Goal: Information Seeking & Learning: Learn about a topic

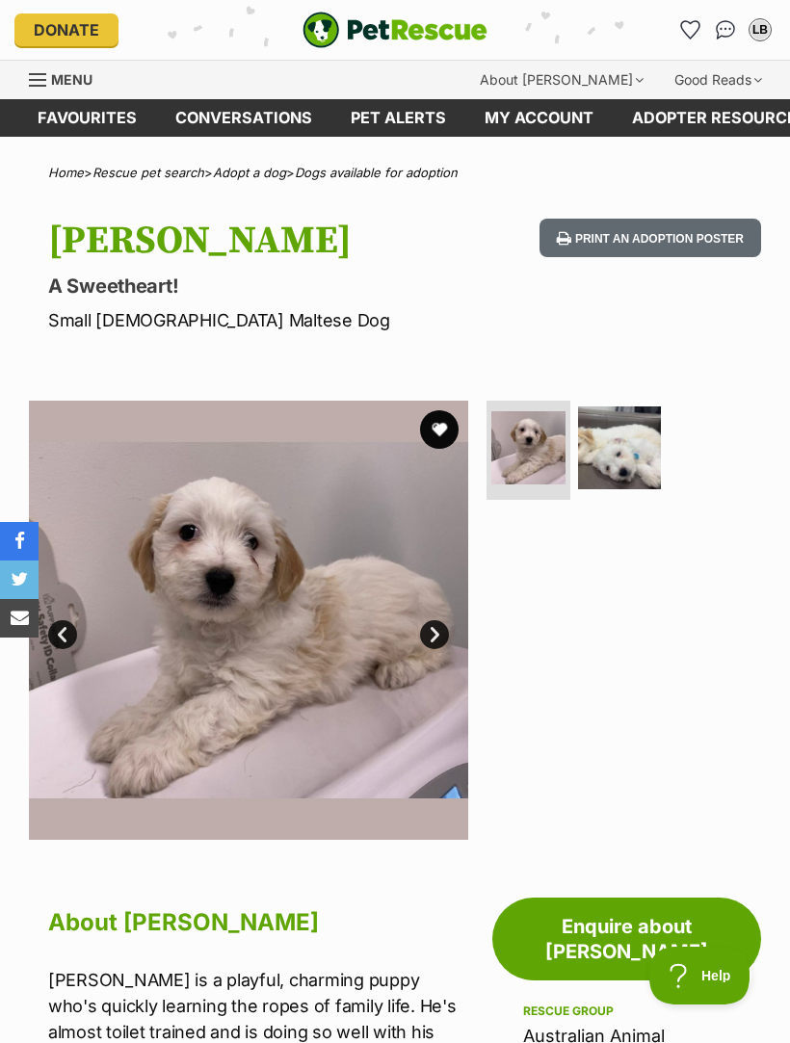
click at [455, 28] on img "PetRescue" at bounding box center [395, 30] width 185 height 37
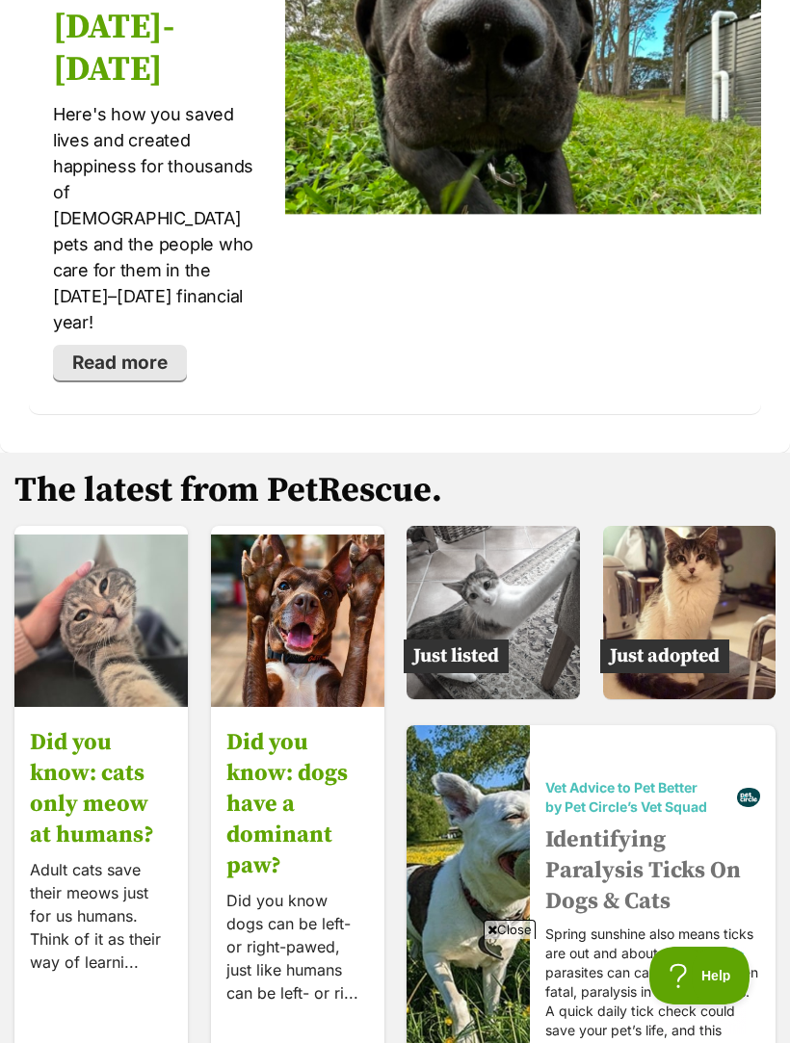
scroll to position [4232, 0]
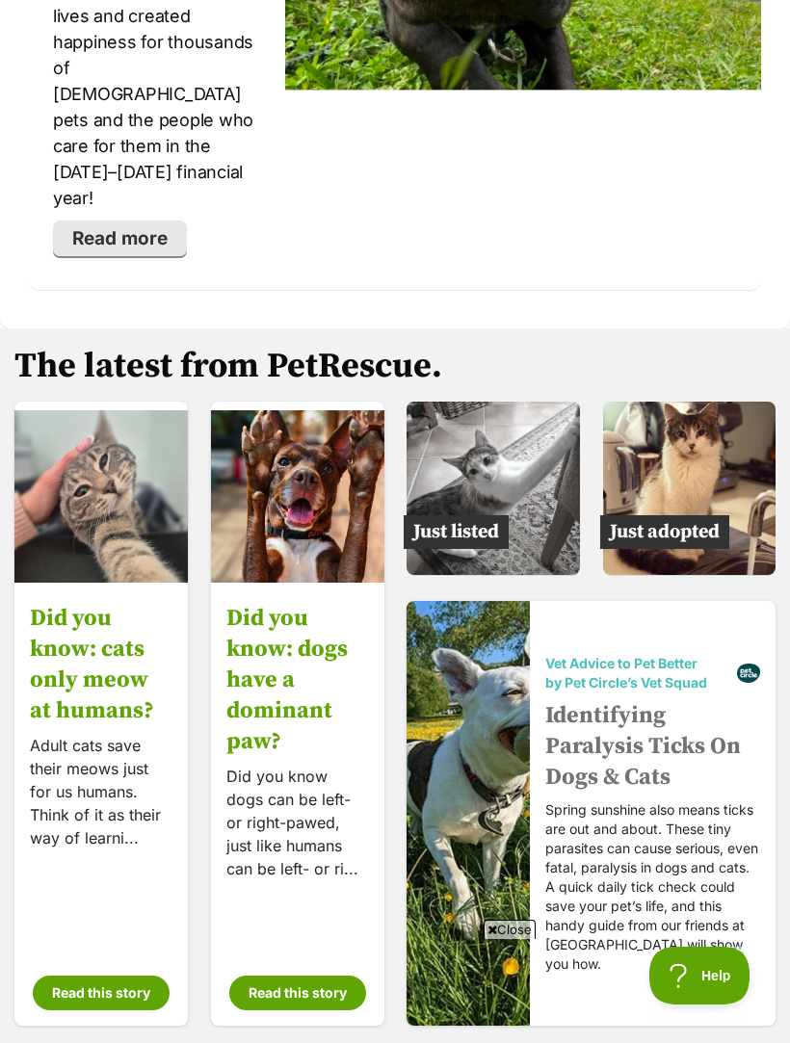
click at [686, 402] on img at bounding box center [689, 488] width 173 height 173
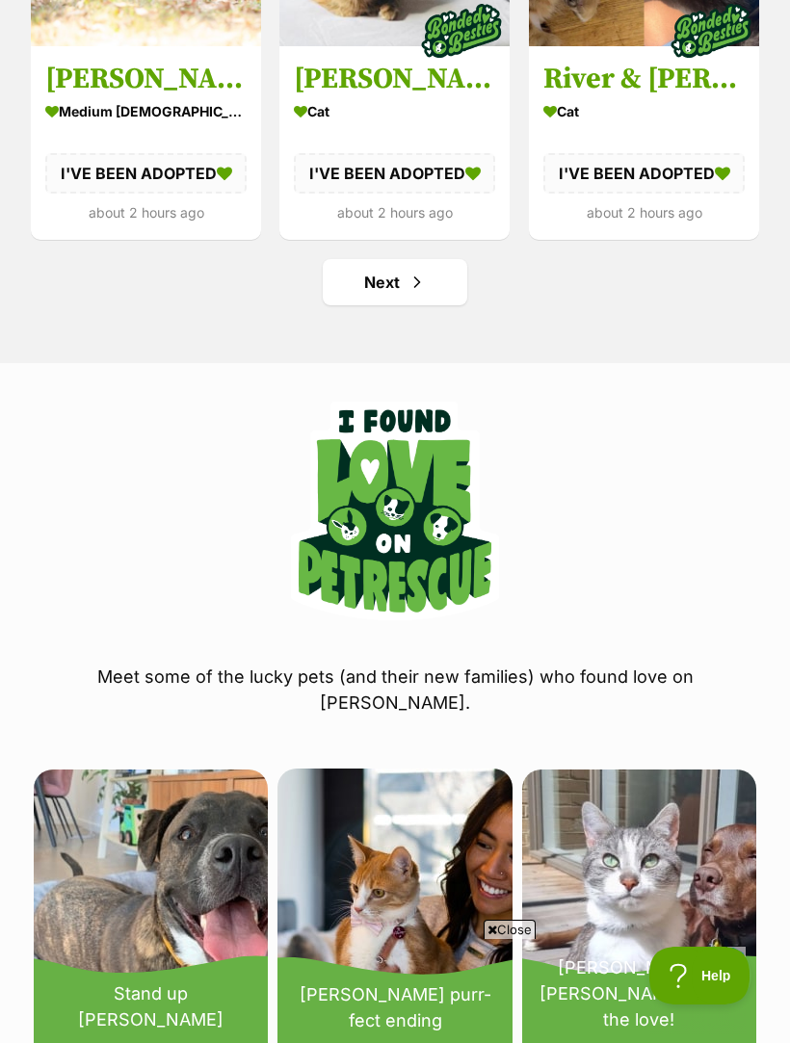
click at [413, 275] on span "Next page" at bounding box center [417, 282] width 19 height 23
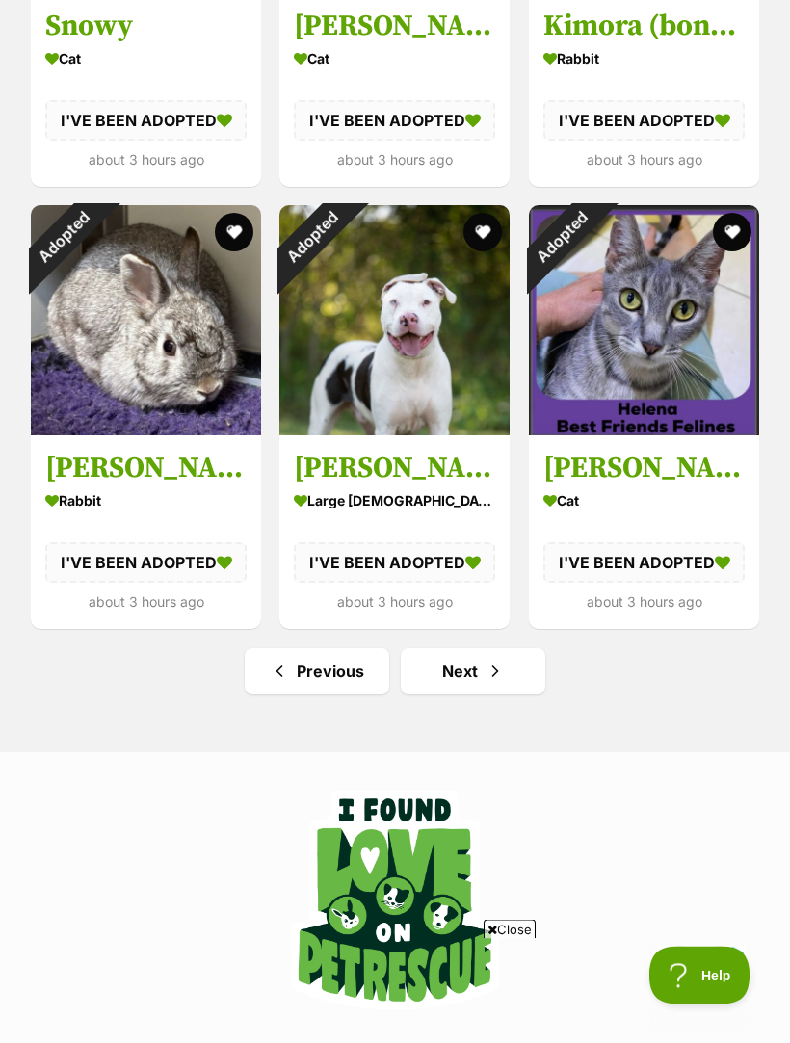
scroll to position [2230, 0]
click at [491, 670] on span "Next page" at bounding box center [495, 671] width 19 height 23
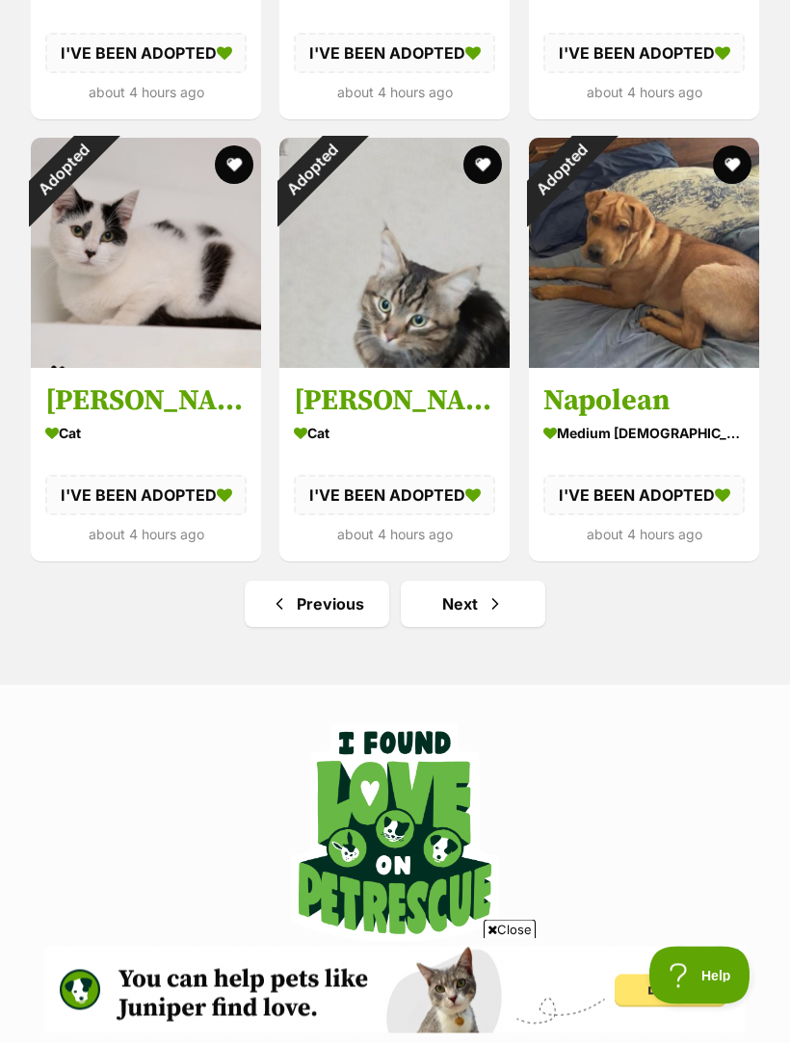
scroll to position [2342, 0]
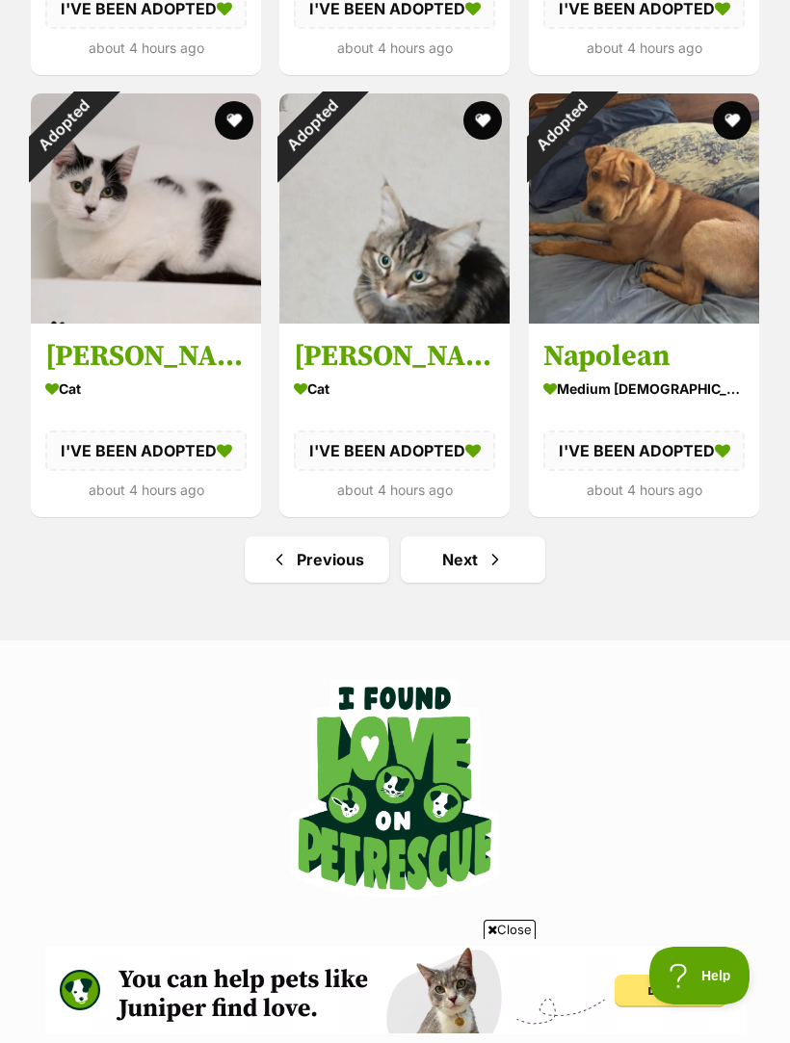
click at [472, 553] on link "Next" at bounding box center [473, 560] width 145 height 46
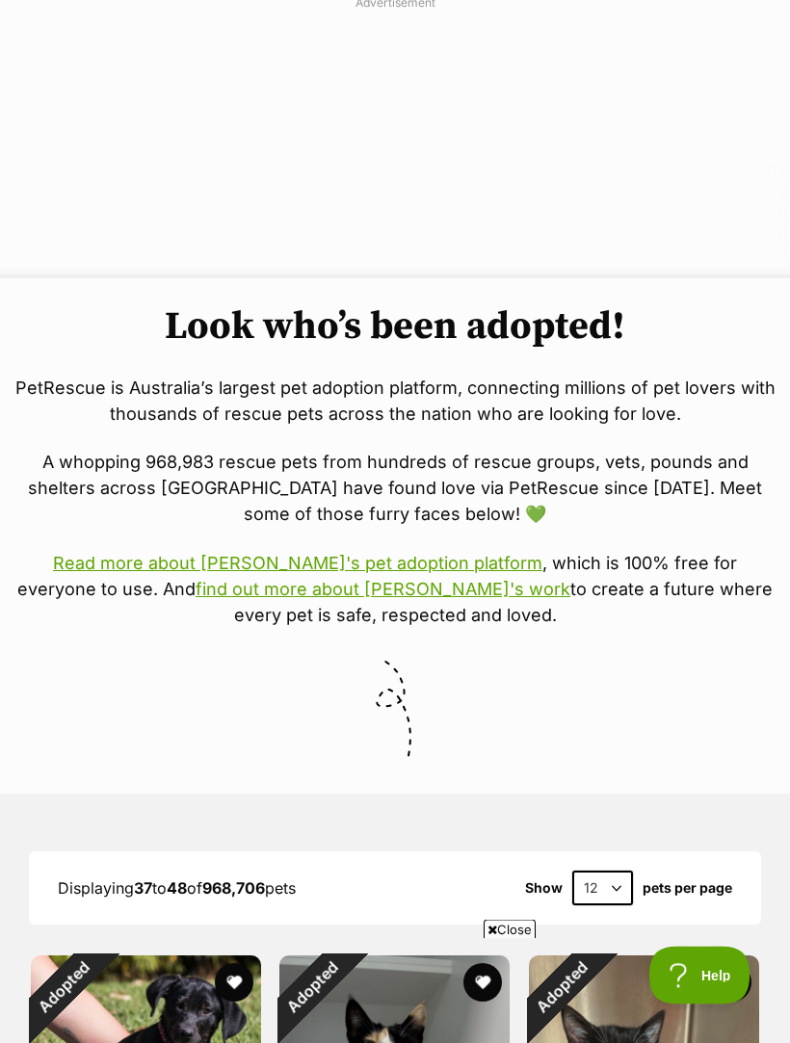
scroll to position [146, 0]
